Goal: Use online tool/utility: Utilize a website feature to perform a specific function

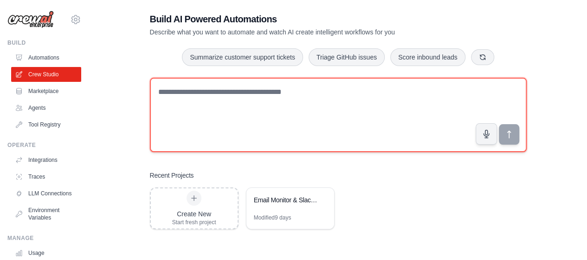
click at [258, 104] on textarea at bounding box center [338, 115] width 377 height 74
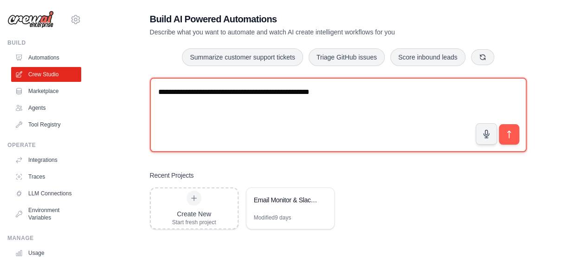
drag, startPoint x: 372, startPoint y: 95, endPoint x: 215, endPoint y: 94, distance: 157.0
click at [215, 94] on textarea "**********" at bounding box center [338, 115] width 377 height 74
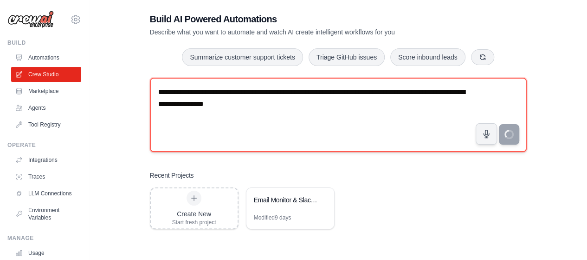
type textarea "**********"
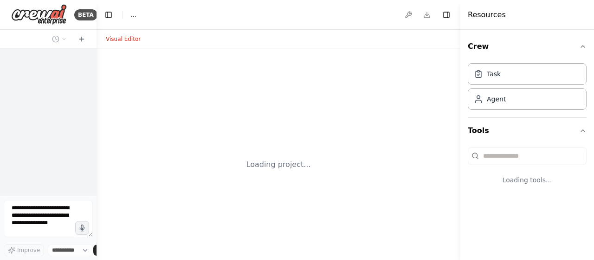
select select "****"
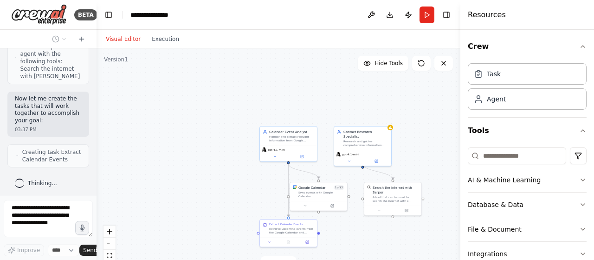
scroll to position [507, 0]
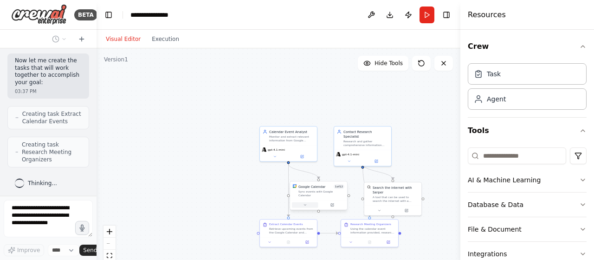
click at [305, 204] on icon at bounding box center [305, 204] width 2 height 1
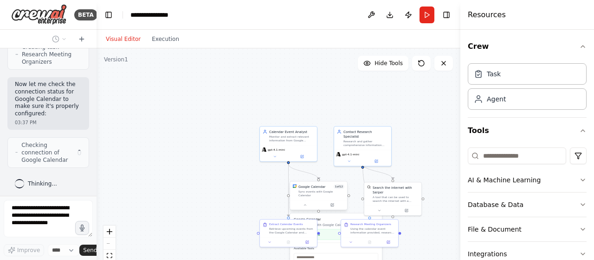
scroll to position [597, 0]
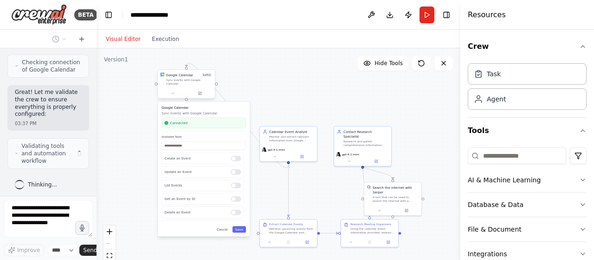
drag, startPoint x: 318, startPoint y: 189, endPoint x: 187, endPoint y: 77, distance: 172.9
click at [187, 77] on div "Google Calendar 1 of 12 Sync events with Google Calendar" at bounding box center [189, 78] width 46 height 13
click at [232, 176] on div at bounding box center [236, 179] width 10 height 6
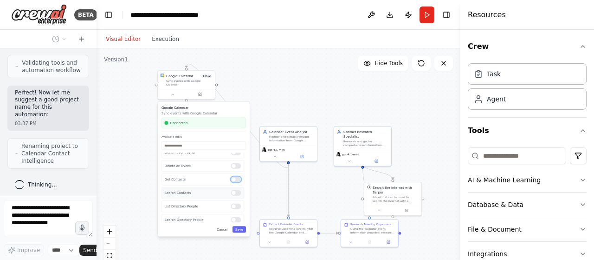
scroll to position [139, 0]
click at [232, 167] on div "Search Contacts" at bounding box center [203, 169] width 83 height 12
click at [237, 167] on div at bounding box center [236, 170] width 10 height 6
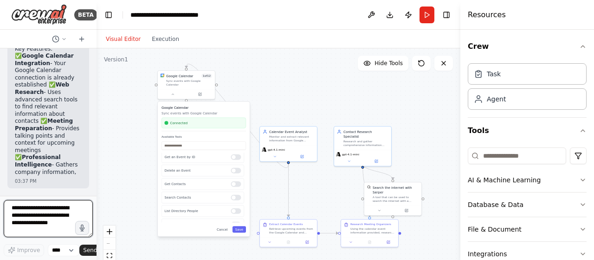
scroll to position [0, 0]
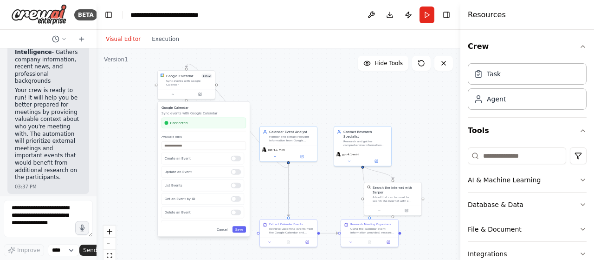
click at [240, 228] on button "Save" at bounding box center [239, 229] width 13 height 7
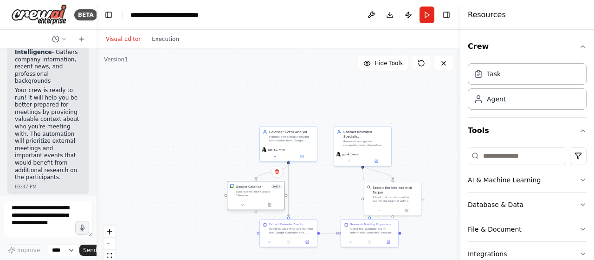
drag, startPoint x: 185, startPoint y: 84, endPoint x: 253, endPoint y: 196, distance: 130.7
click at [253, 196] on div "Google Calendar 3 of 12 Sync events with Google Calendar" at bounding box center [256, 190] width 57 height 19
click at [270, 243] on button at bounding box center [270, 241] width 16 height 6
click at [268, 246] on div "Extract Calendar Events Retrieve upcoming events from the Google Calendar and e…" at bounding box center [289, 232] width 58 height 28
click at [271, 241] on icon at bounding box center [270, 241] width 4 height 4
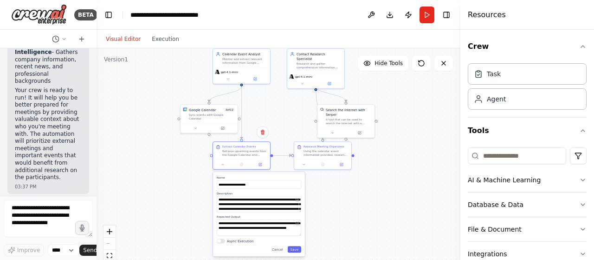
drag, startPoint x: 437, startPoint y: 134, endPoint x: 385, endPoint y: 48, distance: 101.1
click at [385, 48] on div ".deletable-edge-delete-btn { width: 20px; height: 20px; border: 0px solid #ffff…" at bounding box center [279, 164] width 364 height 232
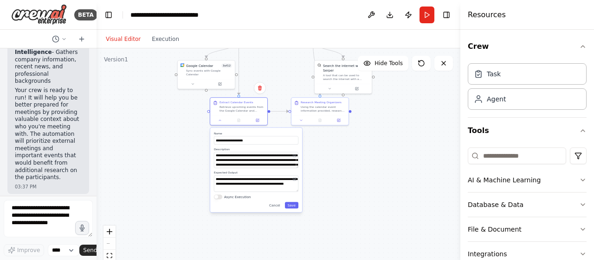
drag, startPoint x: 394, startPoint y: 185, endPoint x: 397, endPoint y: 163, distance: 22.9
click at [397, 163] on div ".deletable-edge-delete-btn { width: 20px; height: 20px; border: 0px solid #ffff…" at bounding box center [279, 164] width 364 height 232
click at [254, 131] on label "Name" at bounding box center [256, 133] width 85 height 4
click at [219, 122] on div at bounding box center [238, 119] width 57 height 10
click at [221, 118] on icon at bounding box center [220, 119] width 4 height 4
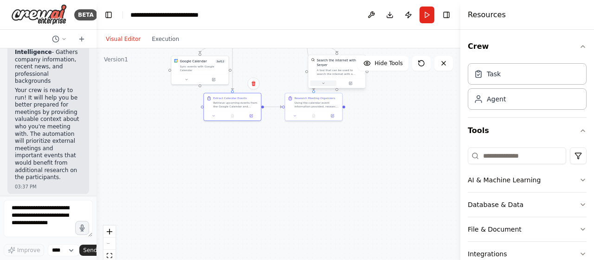
click at [325, 80] on button at bounding box center [323, 83] width 26 height 6
click at [325, 81] on icon at bounding box center [326, 83] width 4 height 4
click at [361, 127] on button "Customize (Optional)" at bounding box center [356, 129] width 85 height 5
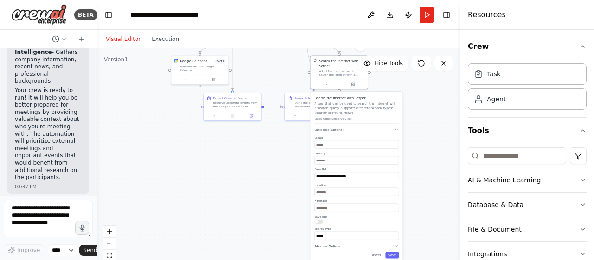
click at [398, 243] on icon "button" at bounding box center [396, 245] width 5 height 5
click at [417, 243] on div ".deletable-edge-delete-btn { width: 20px; height: 20px; border: 0px solid #ffff…" at bounding box center [279, 164] width 364 height 232
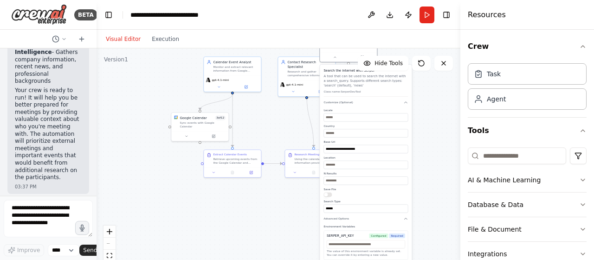
drag, startPoint x: 378, startPoint y: 103, endPoint x: 380, endPoint y: 82, distance: 20.6
click at [385, 76] on p "A tool that can be used to search the internet with a search_query. Supports di…" at bounding box center [366, 81] width 85 height 14
click at [420, 220] on div ".deletable-edge-delete-btn { width: 20px; height: 20px; border: 0px solid #ffff…" at bounding box center [279, 164] width 364 height 232
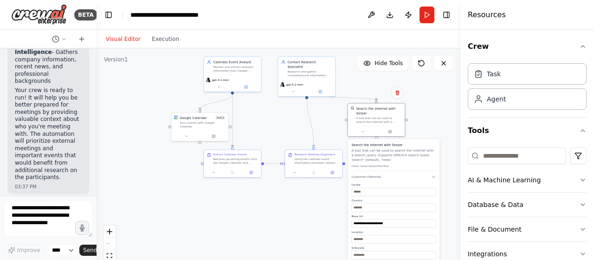
drag, startPoint x: 361, startPoint y: 73, endPoint x: 397, endPoint y: 158, distance: 92.6
click at [397, 158] on p "A tool that can be used to search the internet with a search_query. Supports di…" at bounding box center [394, 155] width 85 height 14
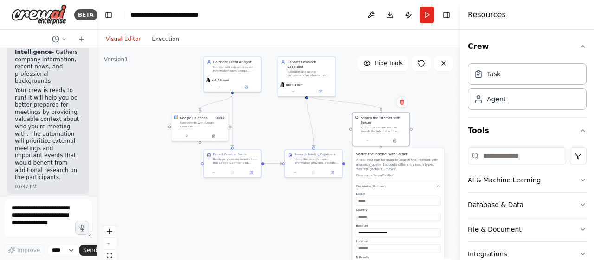
click at [385, 152] on h3 "Search the internet with Serper" at bounding box center [398, 154] width 85 height 5
click at [365, 138] on div at bounding box center [380, 140] width 57 height 10
click at [370, 137] on button at bounding box center [367, 140] width 26 height 6
click at [403, 196] on div ".deletable-edge-delete-btn { width: 20px; height: 20px; border: 0px solid #ffff…" at bounding box center [279, 164] width 364 height 232
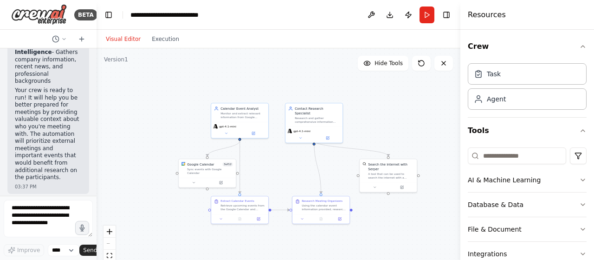
drag, startPoint x: 395, startPoint y: 164, endPoint x: 403, endPoint y: 214, distance: 50.8
click at [403, 214] on div ".deletable-edge-delete-btn { width: 20px; height: 20px; border: 0px solid #ffff…" at bounding box center [279, 164] width 364 height 232
